Goal: Find specific page/section: Find specific page/section

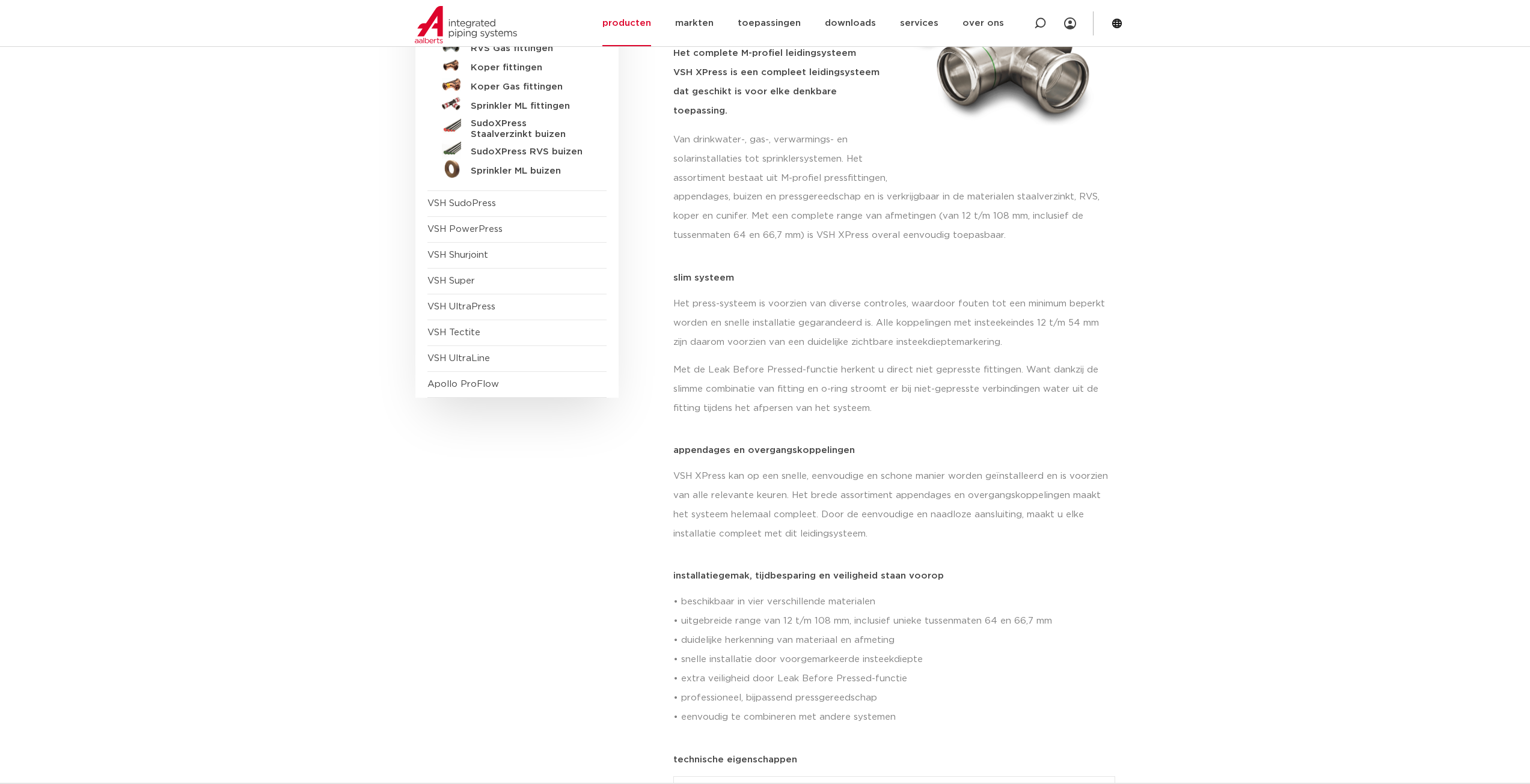
scroll to position [120, 0]
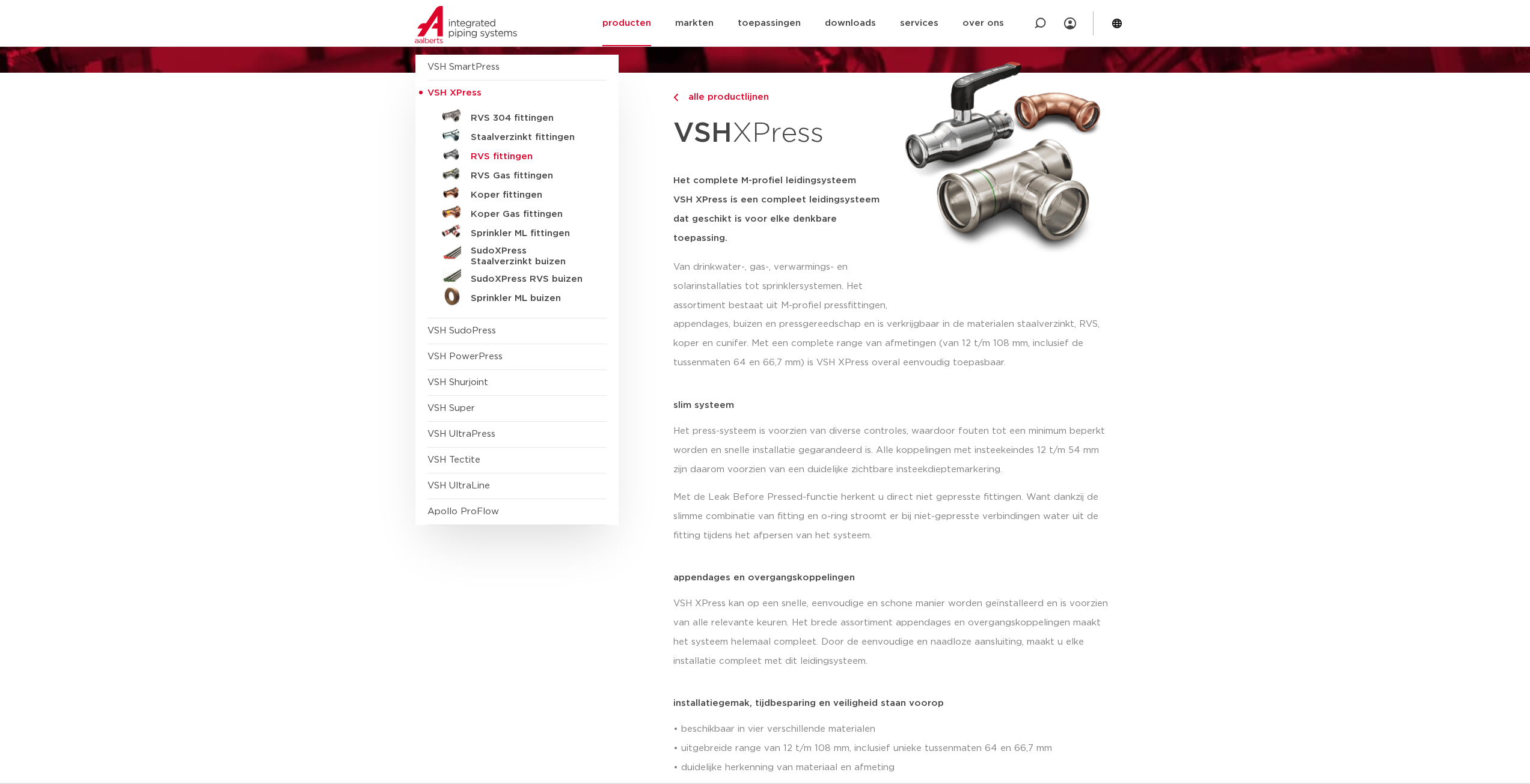
click at [492, 158] on h5 "RVS fittingen" at bounding box center [530, 157] width 119 height 11
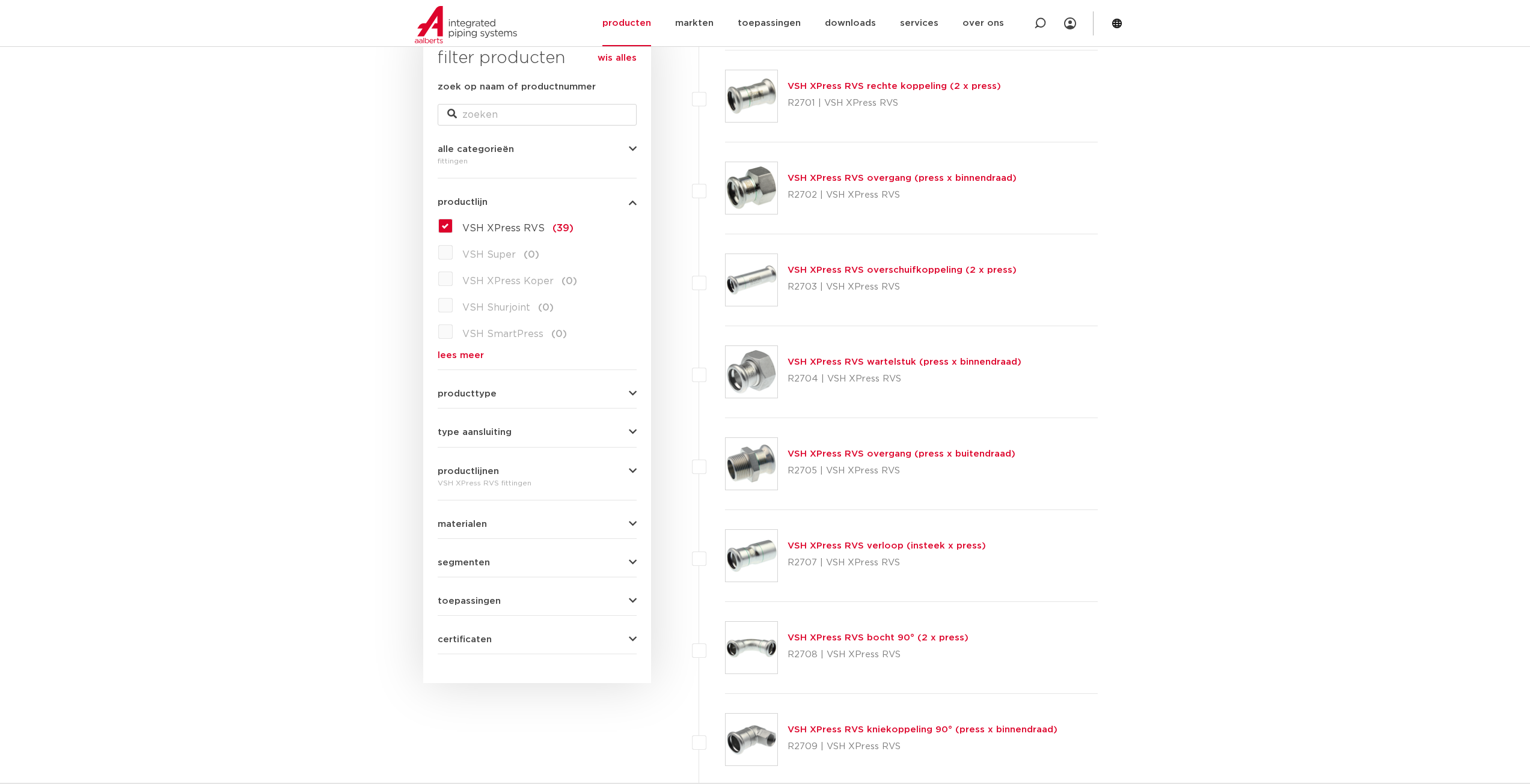
scroll to position [74, 0]
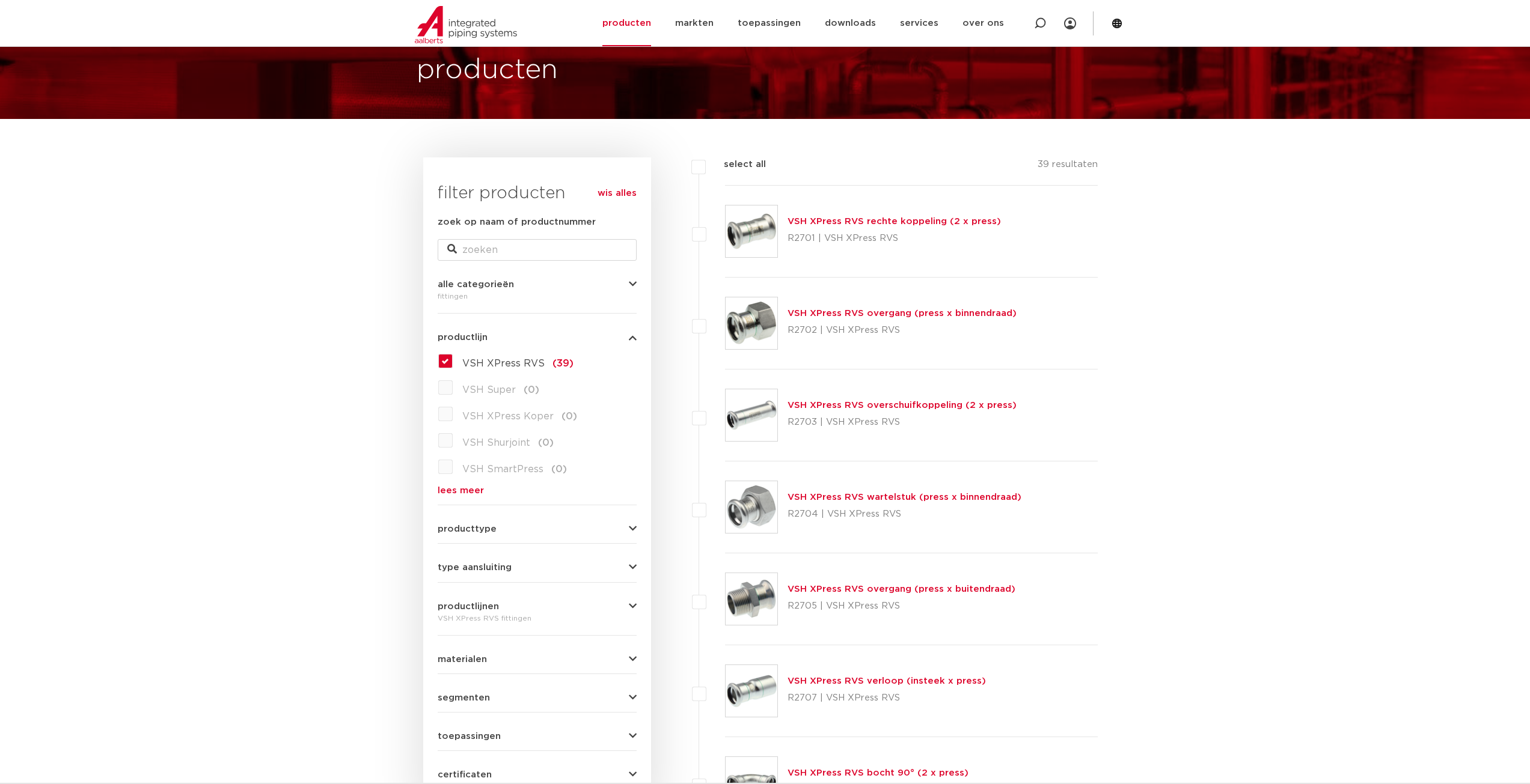
click at [622, 276] on div "alle categorieën fittingen fittingen afsluiters buizen gereedschappen kranen be…" at bounding box center [537, 287] width 199 height 33
click at [624, 278] on div "alle categorieën fittingen fittingen afsluiters buizen gereedschappen kranen be…" at bounding box center [537, 287] width 199 height 33
click at [629, 283] on icon "button" at bounding box center [633, 285] width 8 height 9
click at [472, 339] on span "afsluiters" at bounding box center [484, 337] width 45 height 9
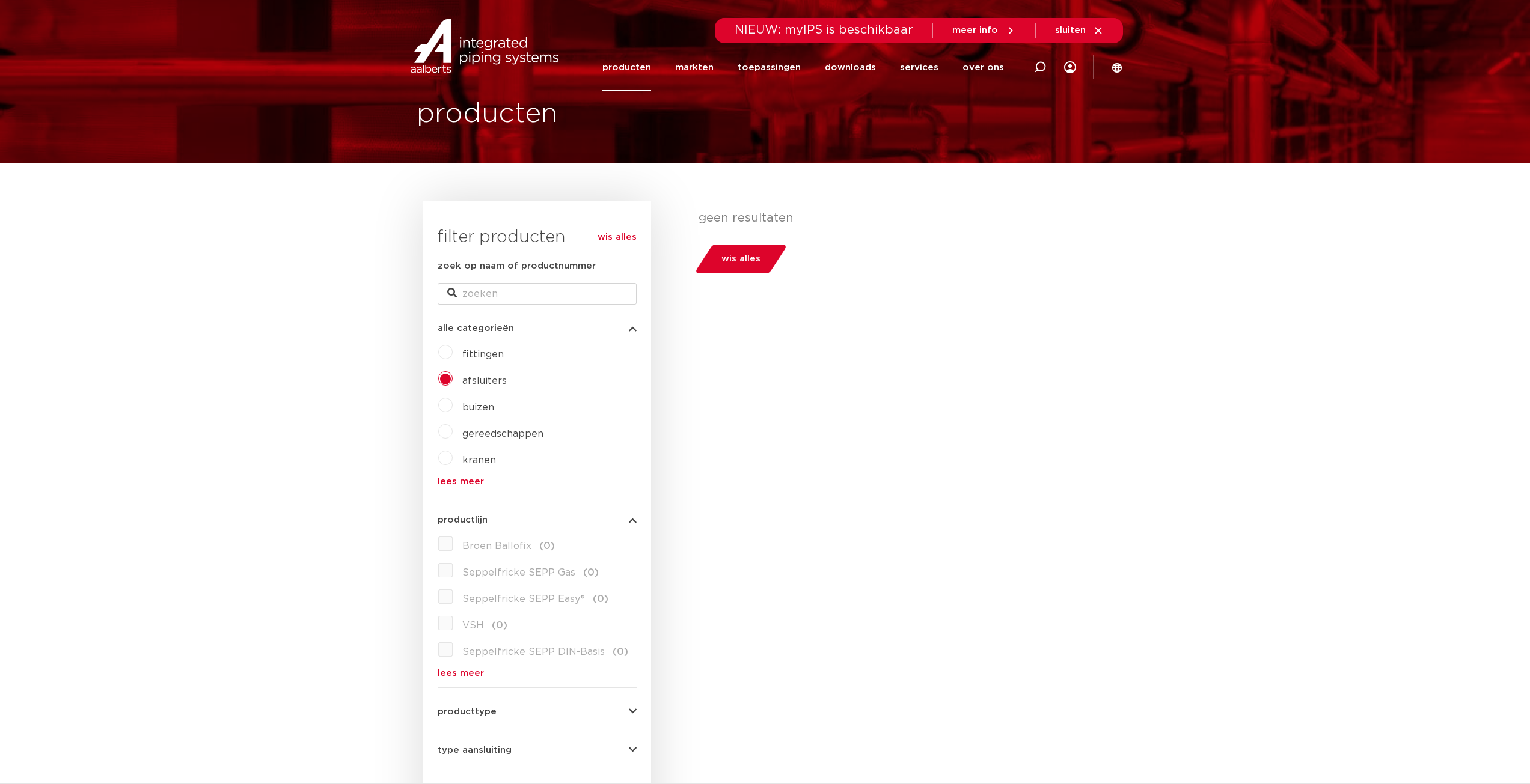
scroll to position [60, 0]
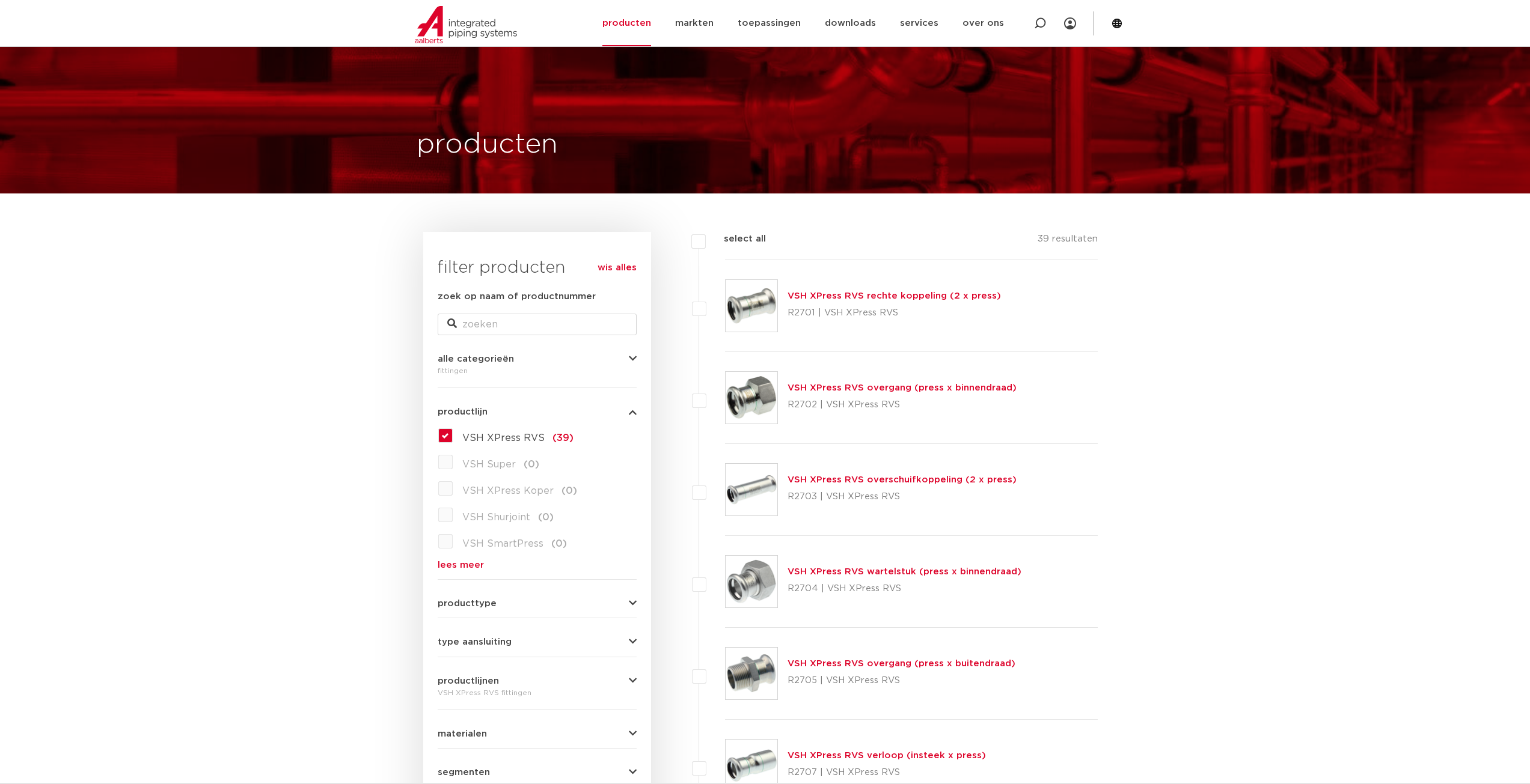
scroll to position [60, 0]
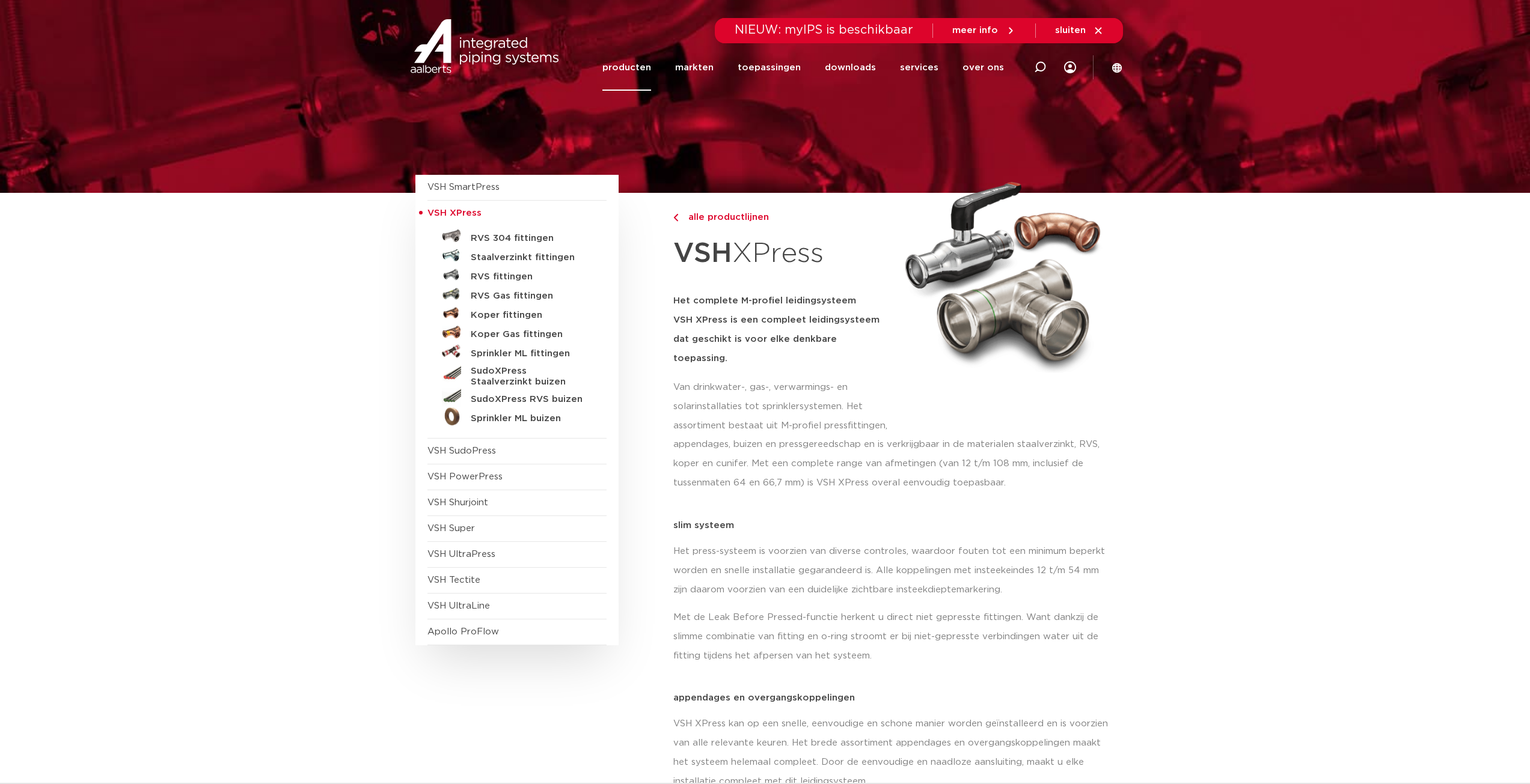
click at [732, 208] on div "alle productlijnen" at bounding box center [782, 211] width 218 height 38
click at [732, 215] on span "alle productlijnen" at bounding box center [725, 218] width 88 height 9
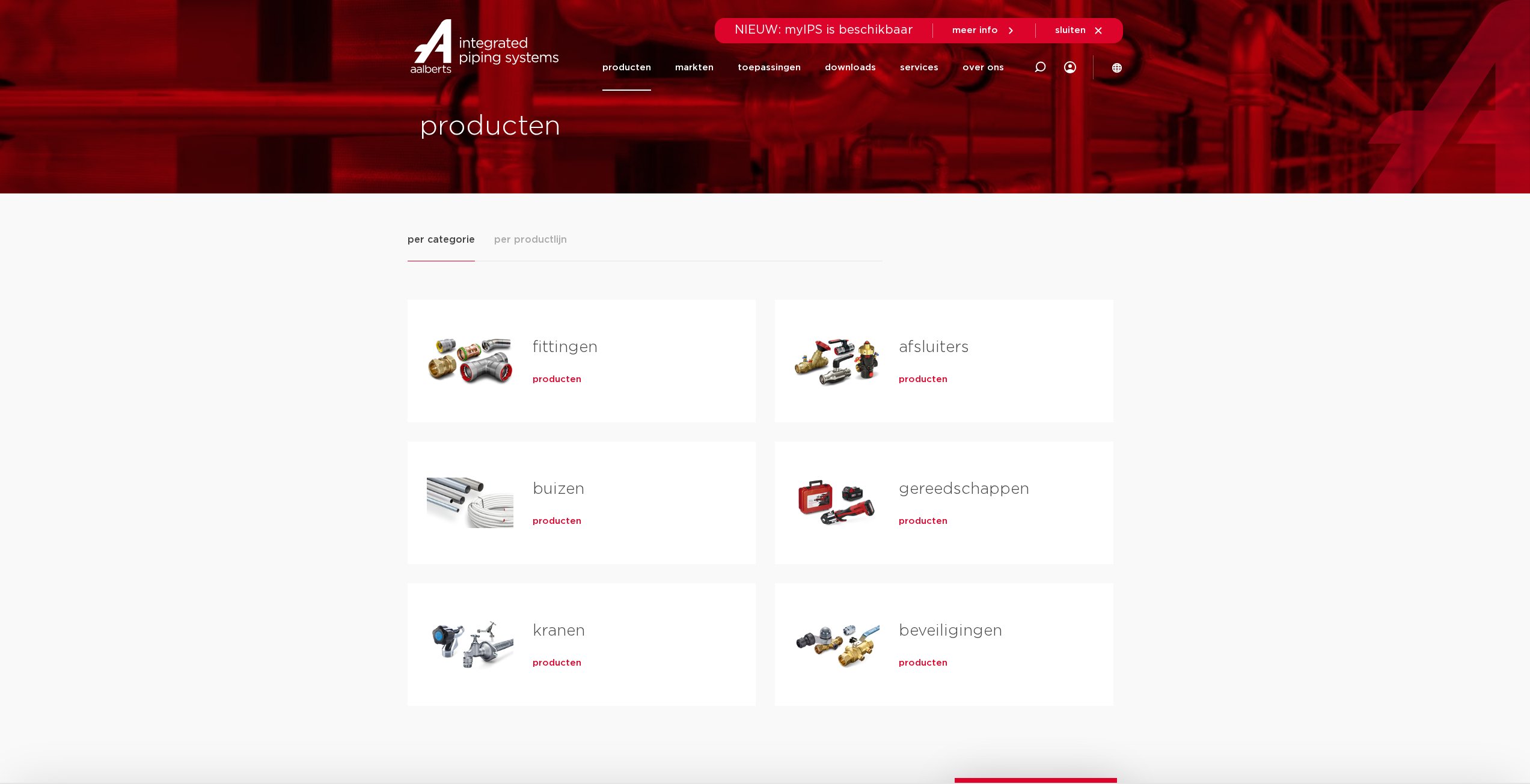
click at [538, 245] on span "per productlijn" at bounding box center [530, 240] width 73 height 14
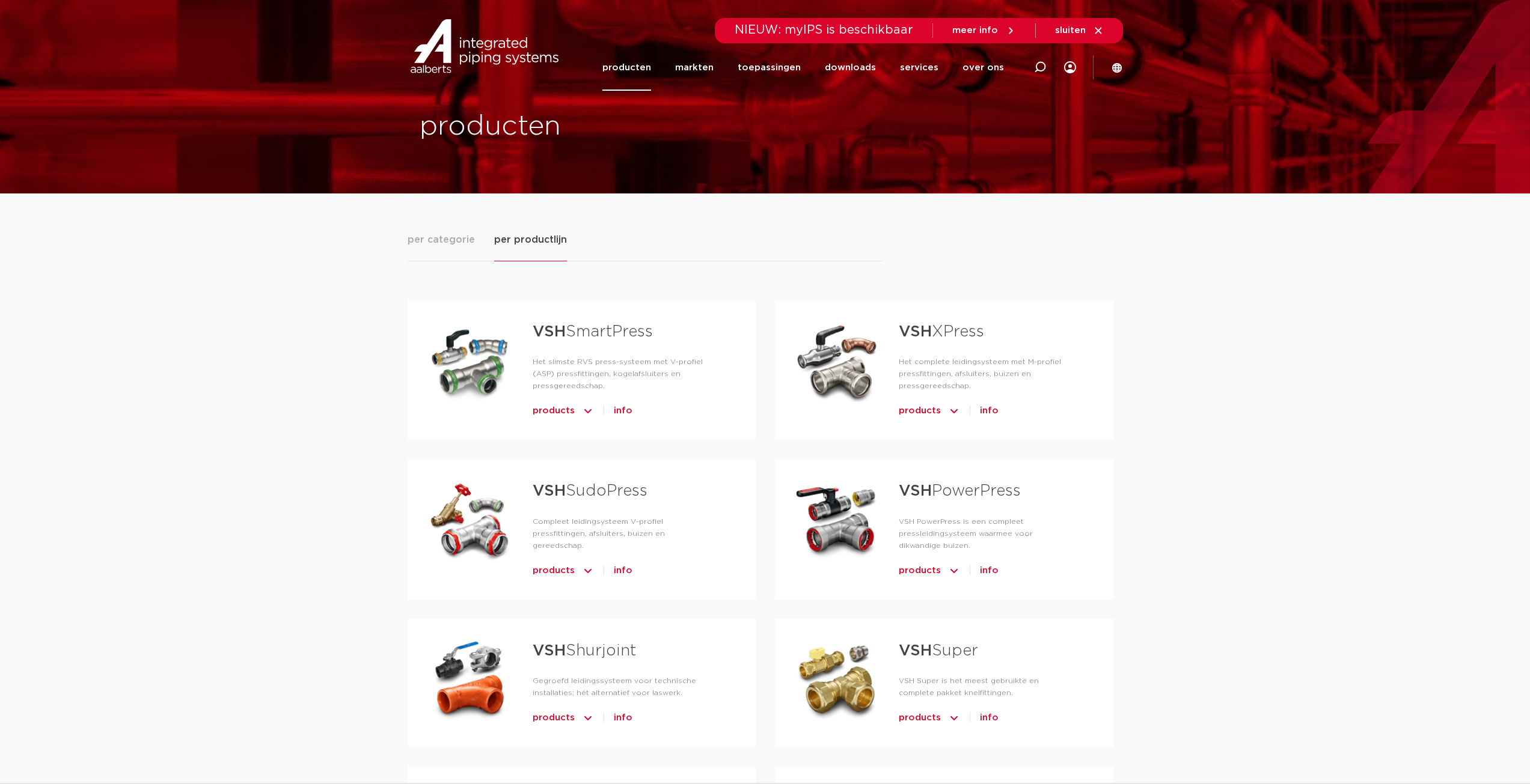
click at [915, 422] on div "VSH XPress Het complete leidingsysteem met M-profiel pressfittingen, afsluiters…" at bounding box center [944, 370] width 338 height 140
click at [921, 414] on span "products" at bounding box center [920, 411] width 42 height 20
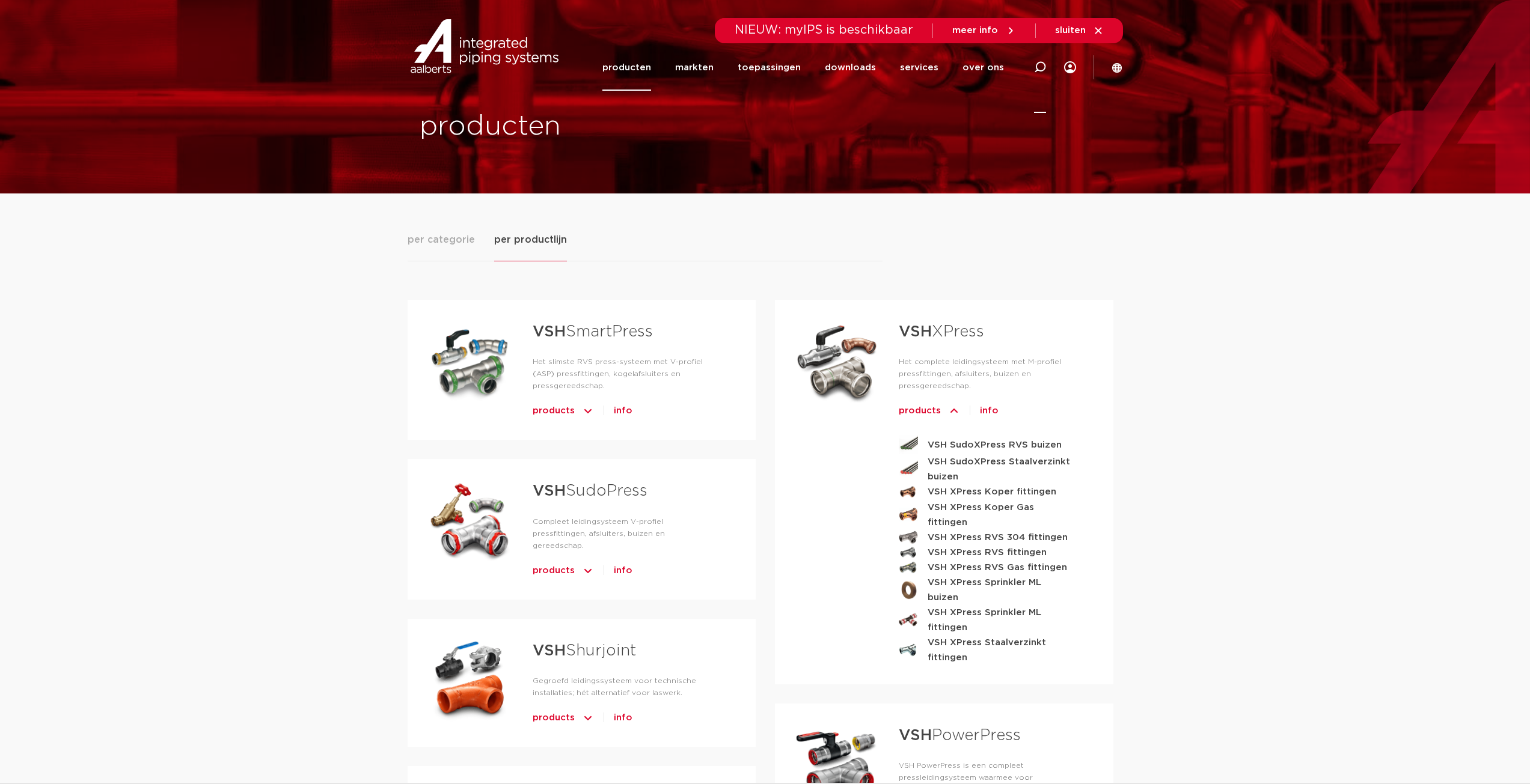
click at [1037, 67] on icon at bounding box center [1040, 67] width 12 height 12
type input "VSH"
